Goal: Find specific page/section: Find specific page/section

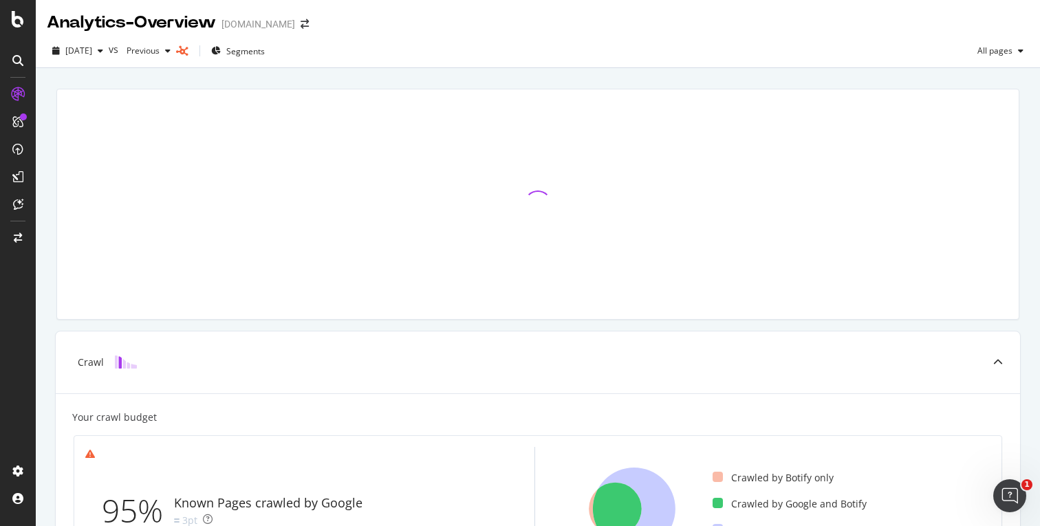
click at [558, 54] on div "[DATE] vs Previous Segments All pages" at bounding box center [538, 54] width 1004 height 28
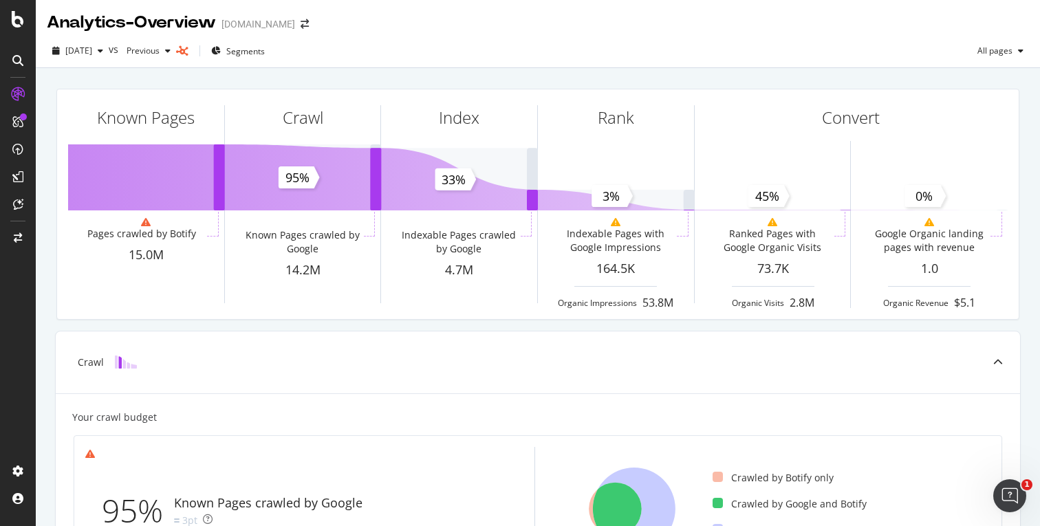
click at [523, 34] on div "[DATE] vs Previous Segments All pages" at bounding box center [538, 51] width 1004 height 34
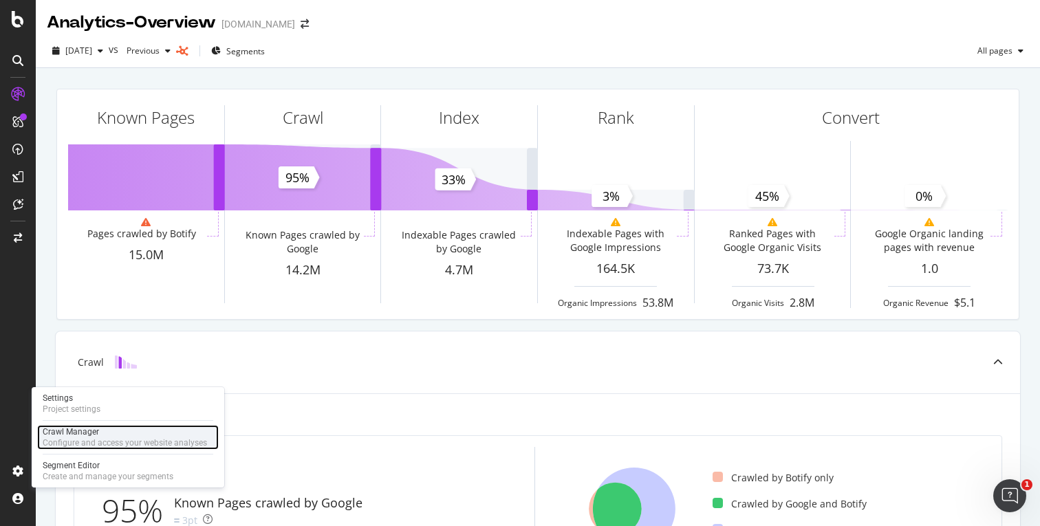
click at [69, 433] on div "Crawl Manager" at bounding box center [125, 431] width 164 height 11
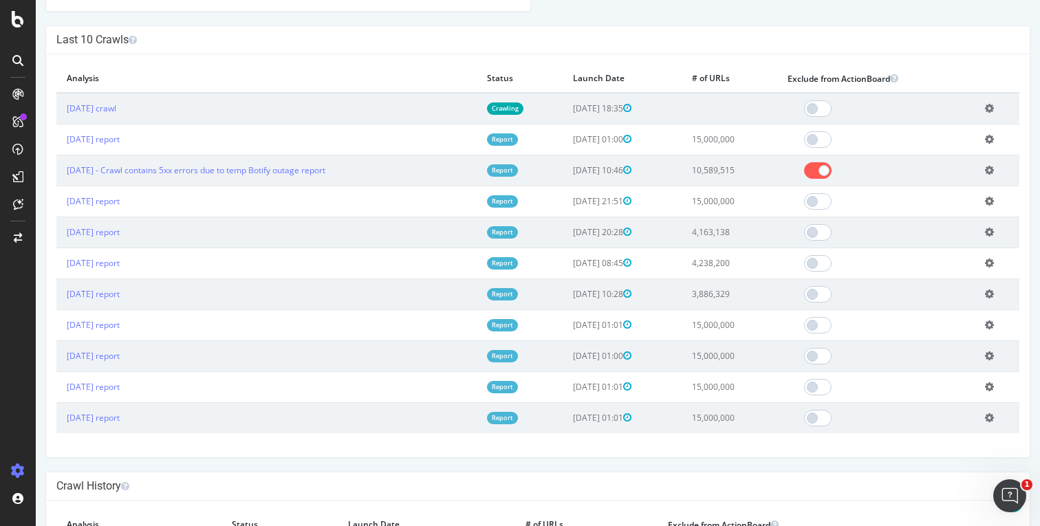
scroll to position [421, 0]
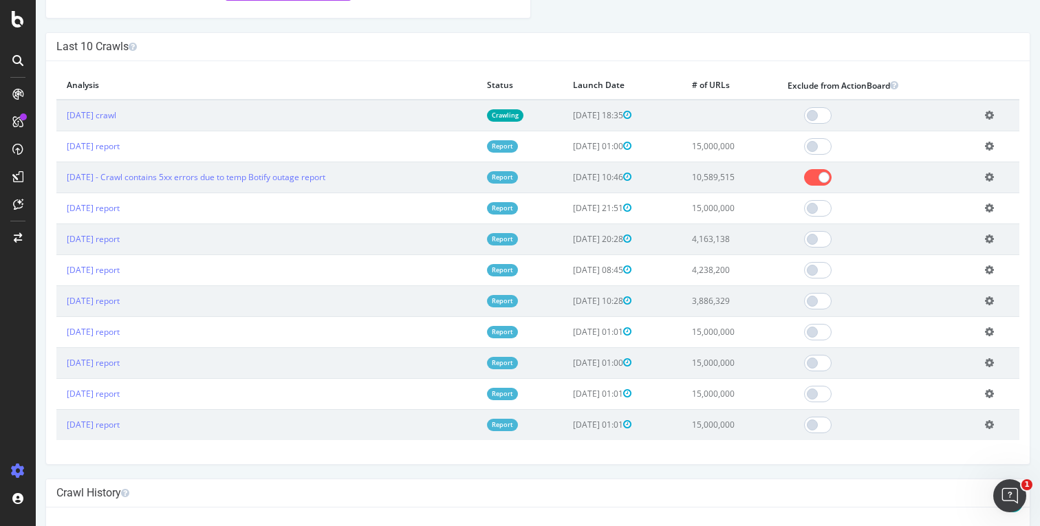
click at [446, 223] on td "[DATE] report" at bounding box center [266, 208] width 420 height 31
click at [430, 179] on td "[DATE] - Crawl contains 5xx errors due to temp Botify outage report" at bounding box center [266, 177] width 420 height 31
copy link "[DATE] - Crawl contains 5xx errors due to temp Botify outage report"
